Goal: Task Accomplishment & Management: Manage account settings

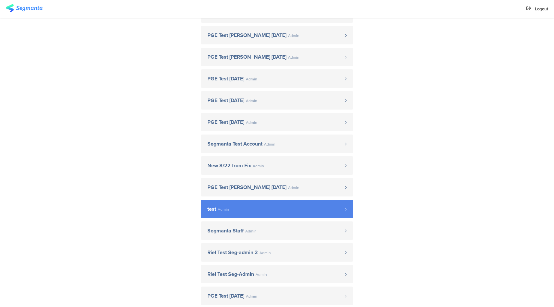
scroll to position [151, 0]
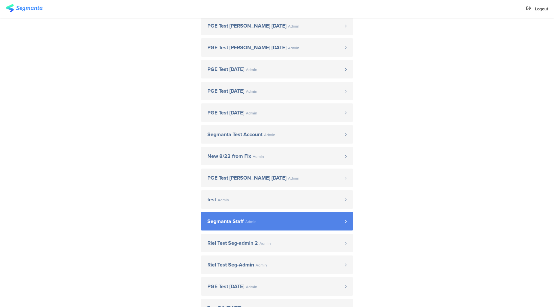
click at [252, 224] on link "Segmanta Staff Admin" at bounding box center [277, 221] width 152 height 18
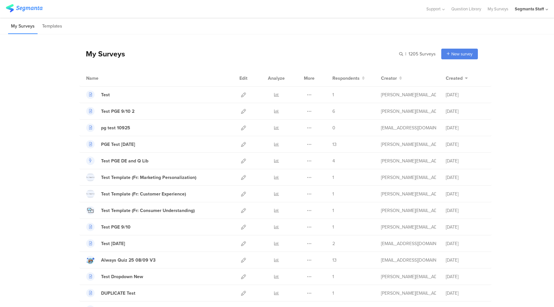
click at [539, 14] on div "Segmanta Staff" at bounding box center [531, 9] width 33 height 18
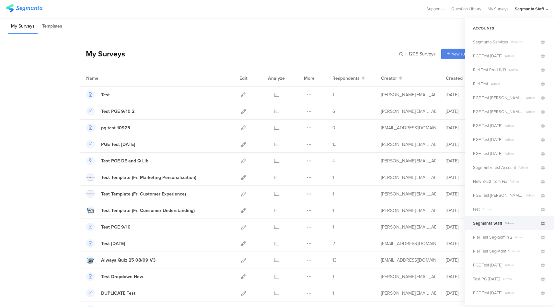
click at [542, 223] on icon at bounding box center [543, 224] width 4 height 4
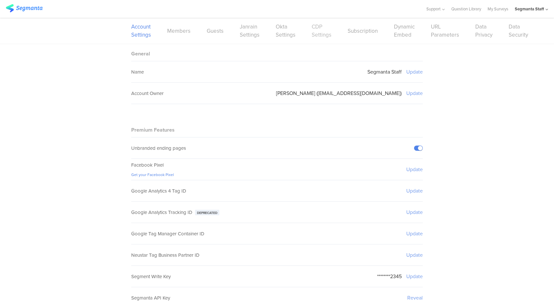
click at [323, 36] on link "CDP Settings" at bounding box center [322, 31] width 20 height 16
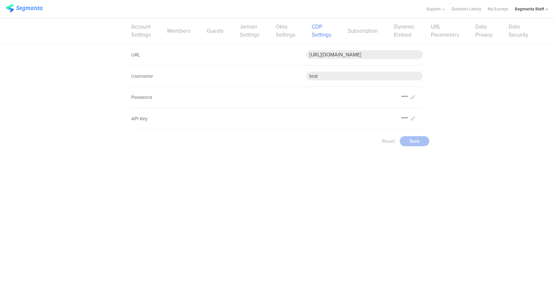
click at [486, 10] on div "Support Help Center Live Chat Question Library My Surveys Segmanta Staff ACCOUN…" at bounding box center [483, 9] width 129 height 18
click at [284, 39] on div "Account Settings Members Guests Janrain Settings Okta Settings CDP Settings Sub…" at bounding box center [276, 31] width 291 height 26
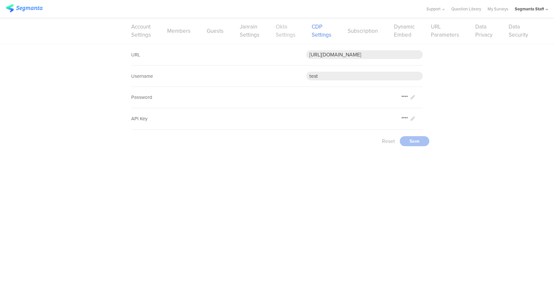
click at [279, 27] on link "Okta Settings" at bounding box center [286, 31] width 20 height 16
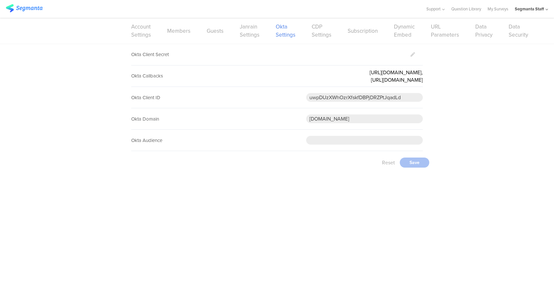
click at [234, 32] on div "Account Settings Members Guests Janrain Settings Okta Settings CDP Settings Sub…" at bounding box center [276, 31] width 291 height 26
click at [252, 32] on link "Janrain Settings" at bounding box center [250, 31] width 20 height 16
